Goal: Navigation & Orientation: Find specific page/section

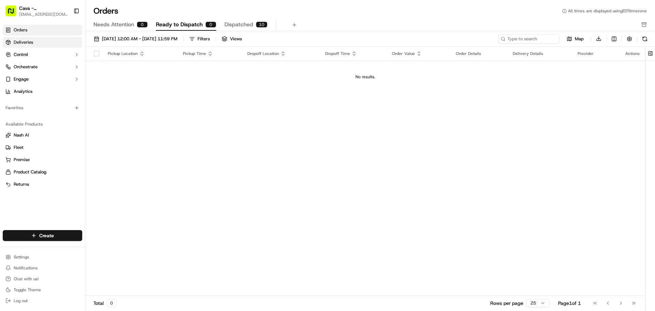
click at [55, 44] on link "Deliveries" at bounding box center [43, 42] width 80 height 11
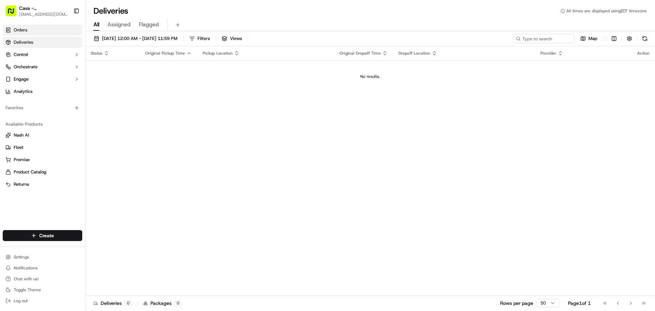
click at [57, 29] on link "Orders" at bounding box center [43, 30] width 80 height 11
